Goal: Transaction & Acquisition: Purchase product/service

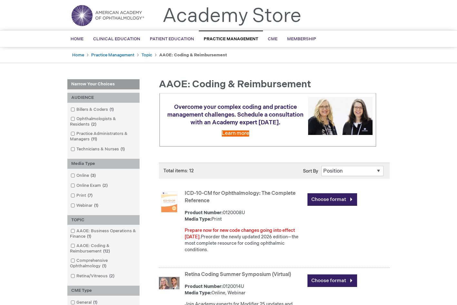
scroll to position [32, 0]
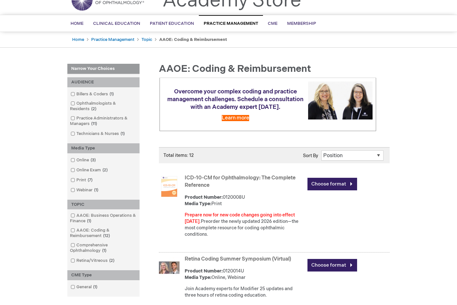
click at [170, 189] on img at bounding box center [169, 186] width 21 height 21
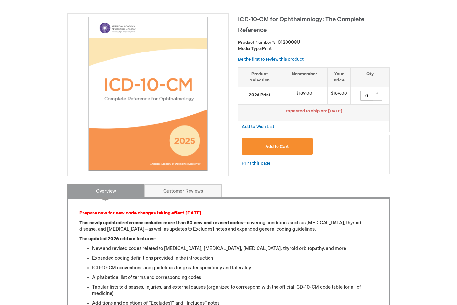
scroll to position [129, 0]
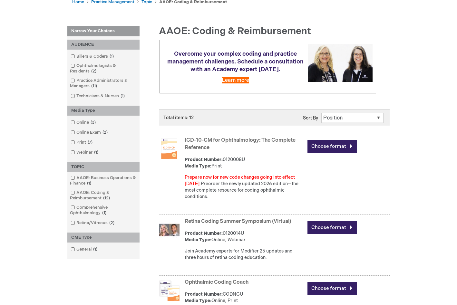
scroll to position [129, 0]
